Goal: Task Accomplishment & Management: Use online tool/utility

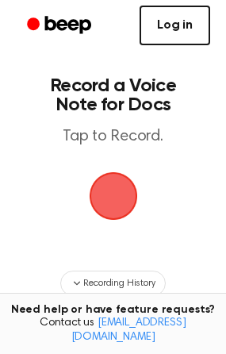
click at [160, 34] on link "Log in" at bounding box center [175, 26] width 71 height 40
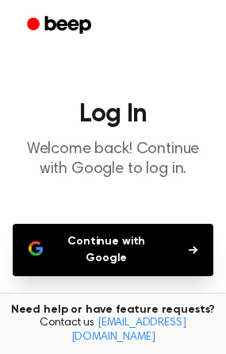
click at [82, 233] on button "Continue with Google" at bounding box center [113, 250] width 201 height 52
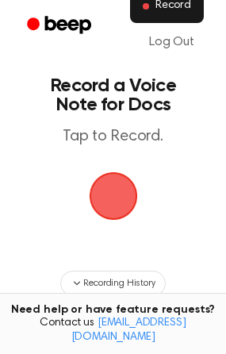
click at [178, 15] on button "Record" at bounding box center [167, 6] width 74 height 33
